Goal: Navigation & Orientation: Find specific page/section

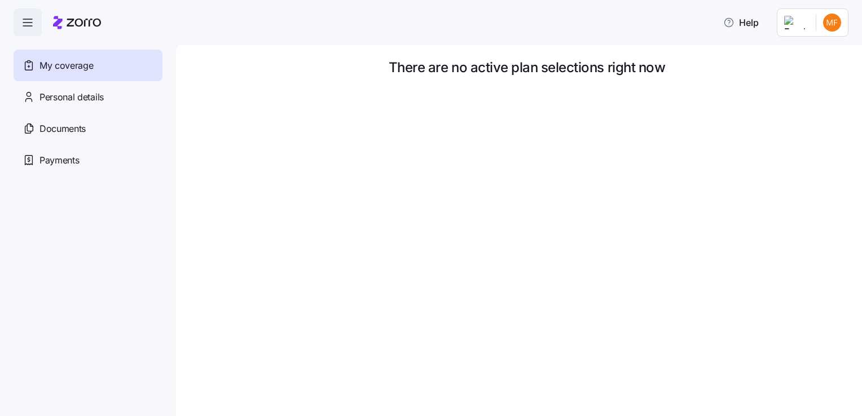
click at [34, 25] on span "button" at bounding box center [27, 22] width 27 height 27
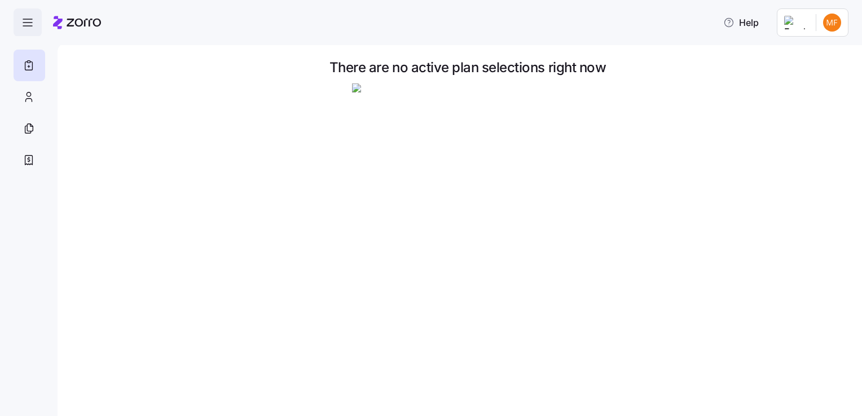
click at [34, 25] on icon "button" at bounding box center [28, 23] width 14 height 14
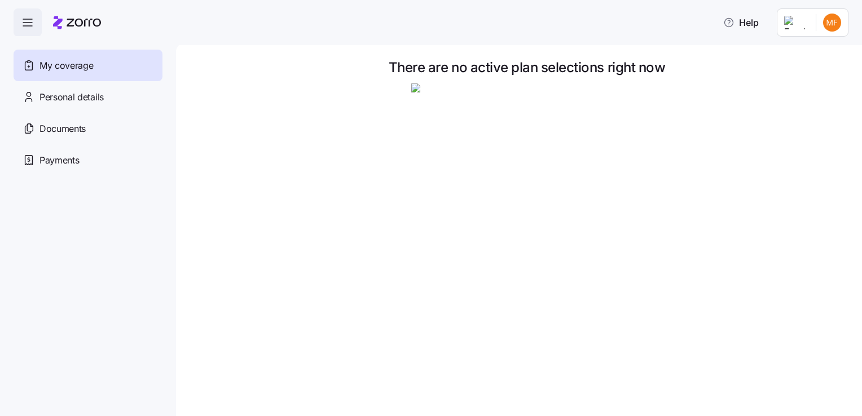
click at [34, 25] on icon "button" at bounding box center [28, 23] width 14 height 14
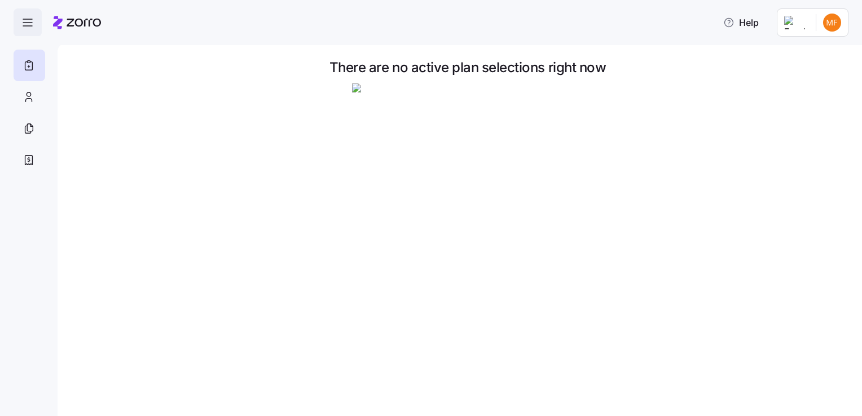
click at [34, 25] on icon "button" at bounding box center [28, 23] width 14 height 14
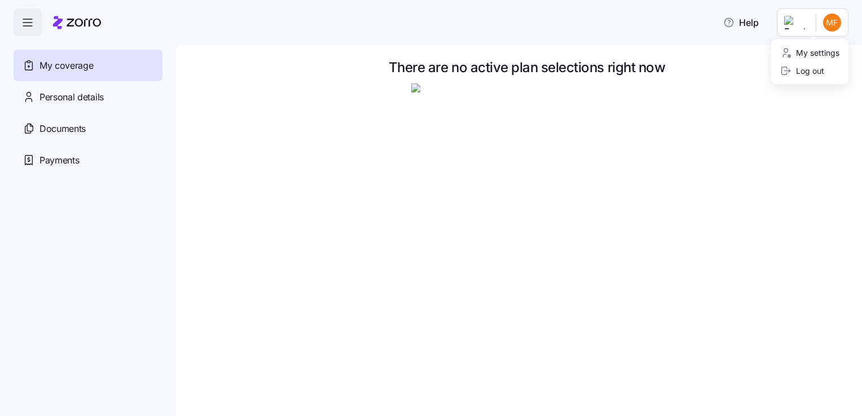
click at [832, 20] on html "Help My coverage Personal details Documents Partners hub Payments There are no …" at bounding box center [431, 205] width 862 height 410
click at [85, 100] on html "Help My coverage Personal details Documents Partners hub Payments There are no …" at bounding box center [431, 205] width 862 height 410
click at [80, 64] on span "My coverage" at bounding box center [66, 66] width 54 height 14
